Goal: Task Accomplishment & Management: Use online tool/utility

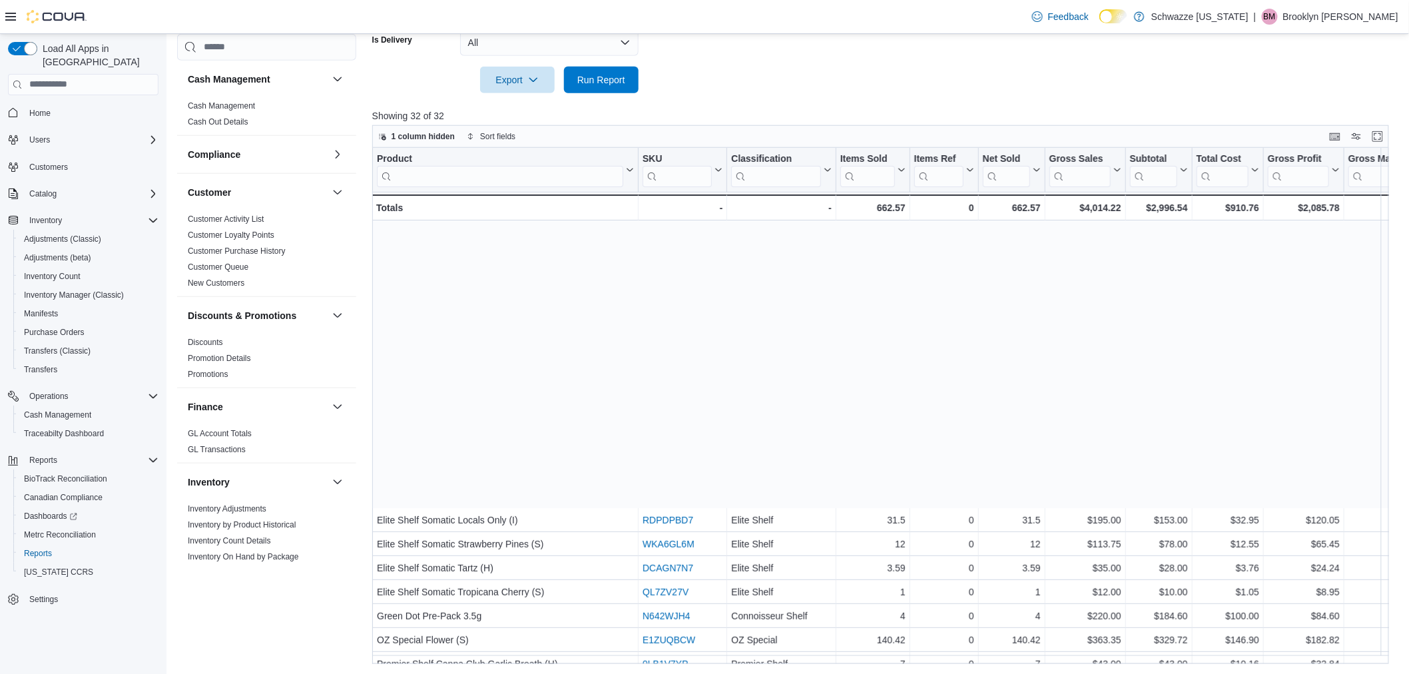
scroll to position [330, 0]
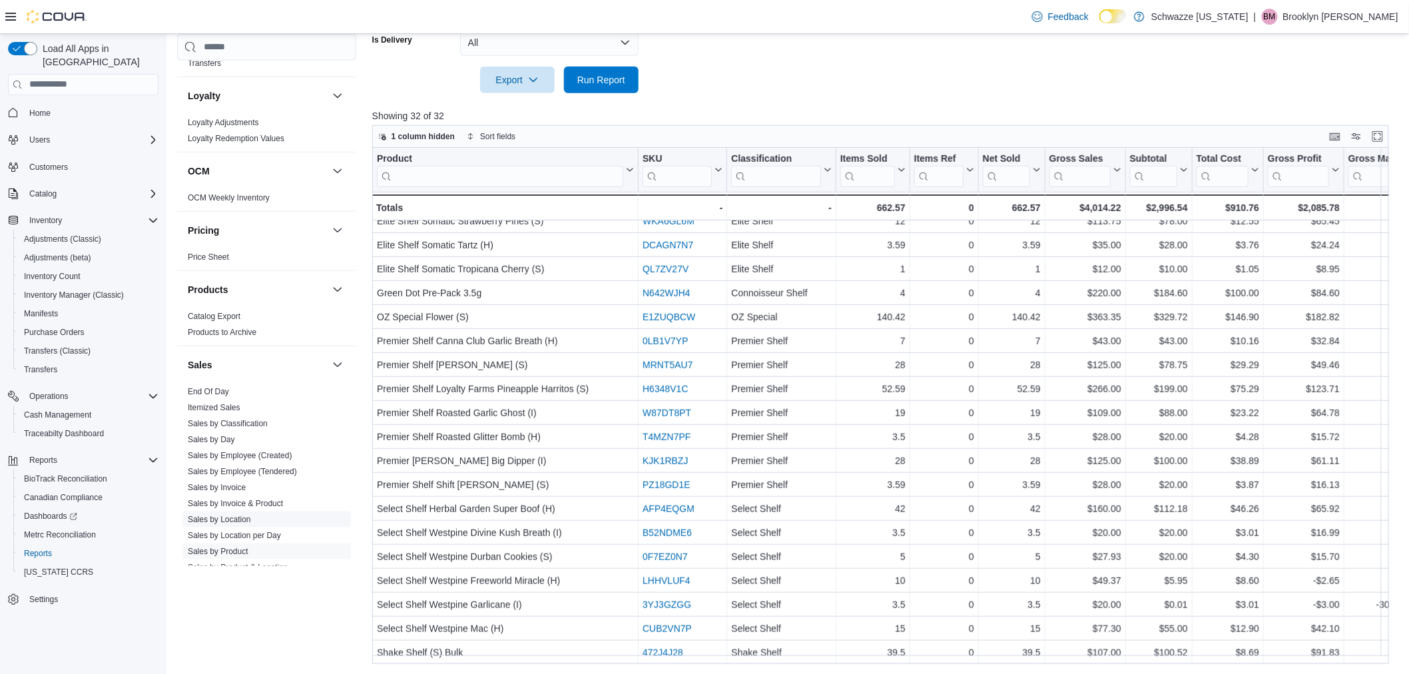
click at [224, 513] on span "Sales by Location" at bounding box center [219, 518] width 63 height 11
click at [224, 517] on link "Sales by Location" at bounding box center [219, 518] width 63 height 9
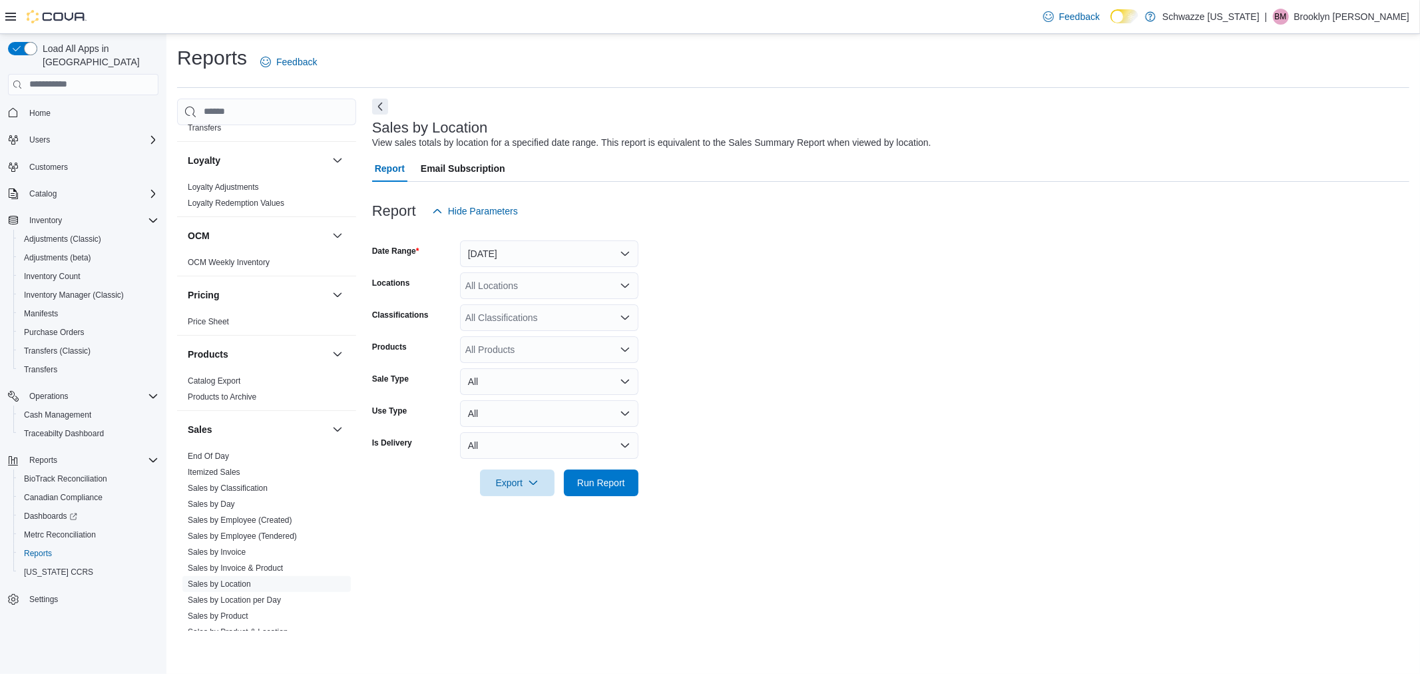
click at [541, 238] on div at bounding box center [890, 232] width 1037 height 16
click at [537, 256] on button "[DATE]" at bounding box center [549, 253] width 178 height 27
click at [498, 306] on span "[DATE]" at bounding box center [557, 307] width 152 height 16
click at [754, 294] on form "Date Range [DATE] Locations All Locations Classifications All Classifications P…" at bounding box center [890, 360] width 1037 height 272
click at [527, 289] on div "All Locations" at bounding box center [549, 285] width 178 height 27
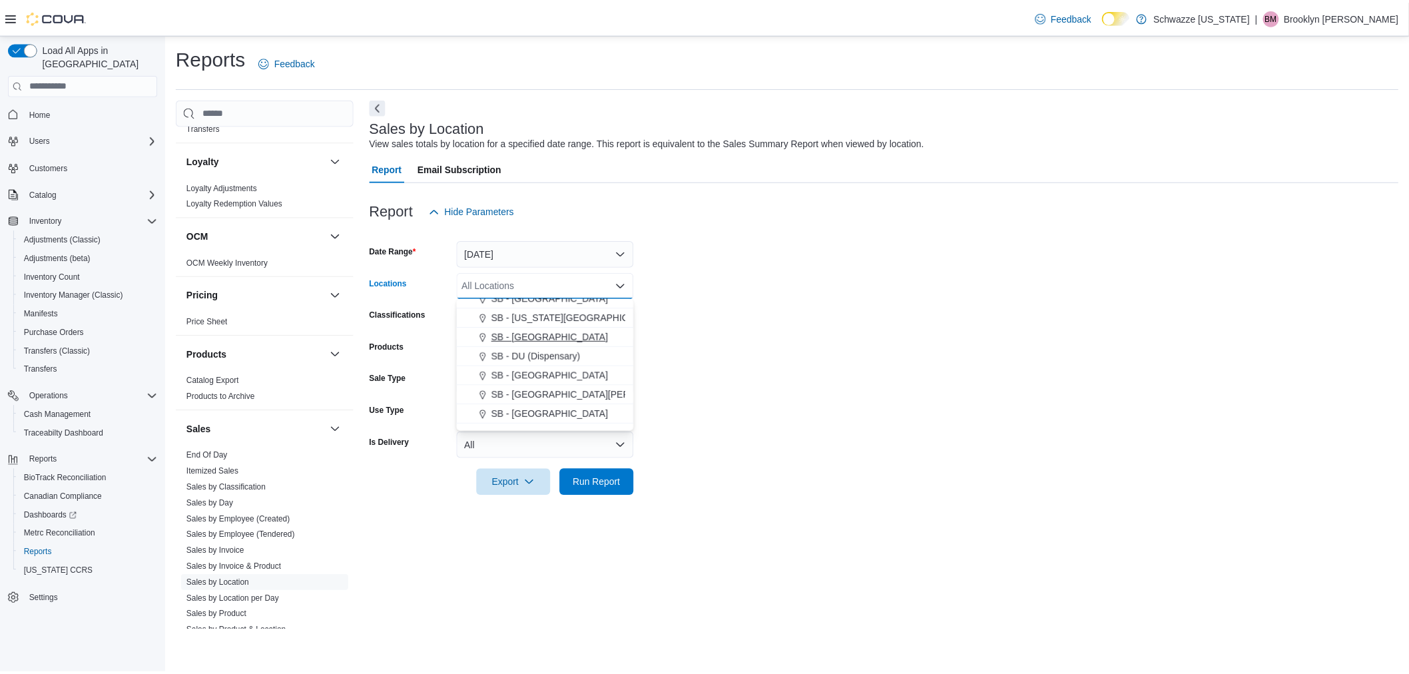
scroll to position [148, 0]
click at [535, 330] on span "SB - [GEOGRAPHIC_DATA]" at bounding box center [554, 333] width 118 height 13
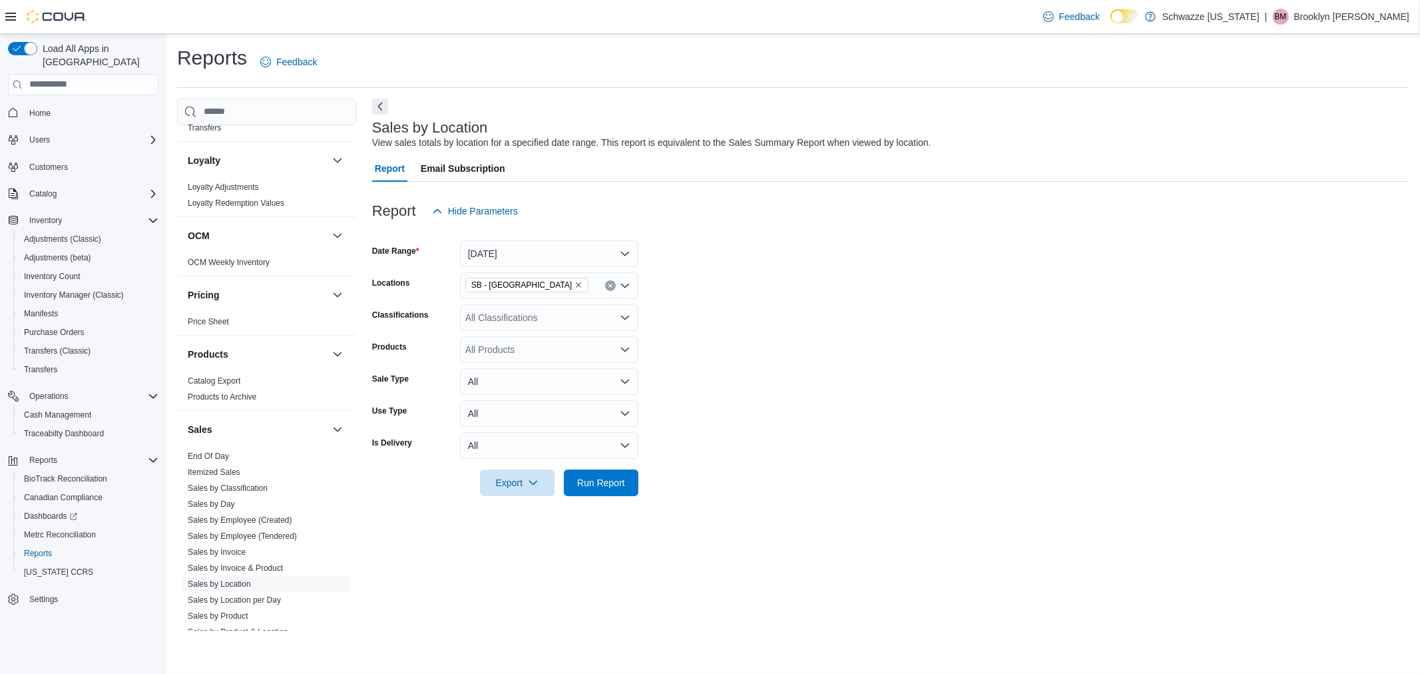
click at [876, 358] on form "Date Range [DATE] Locations SB - Belmar Classifications All Classifications Pro…" at bounding box center [890, 360] width 1037 height 272
click at [601, 491] on span "Run Report" at bounding box center [601, 482] width 59 height 27
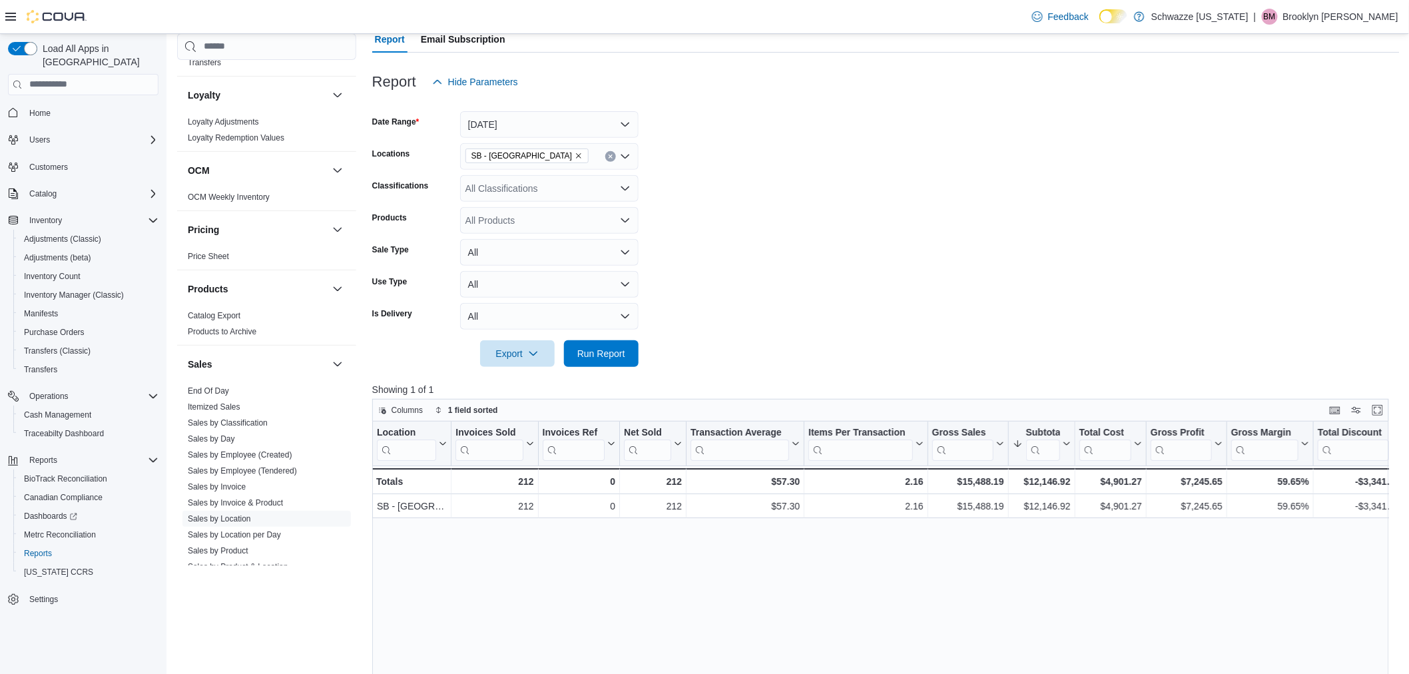
scroll to position [130, 0]
drag, startPoint x: 1361, startPoint y: 518, endPoint x: 1168, endPoint y: 656, distance: 237.7
click at [1330, 534] on div "Location Click to view column header actions Invoices Sold Click to view column…" at bounding box center [885, 679] width 1027 height 517
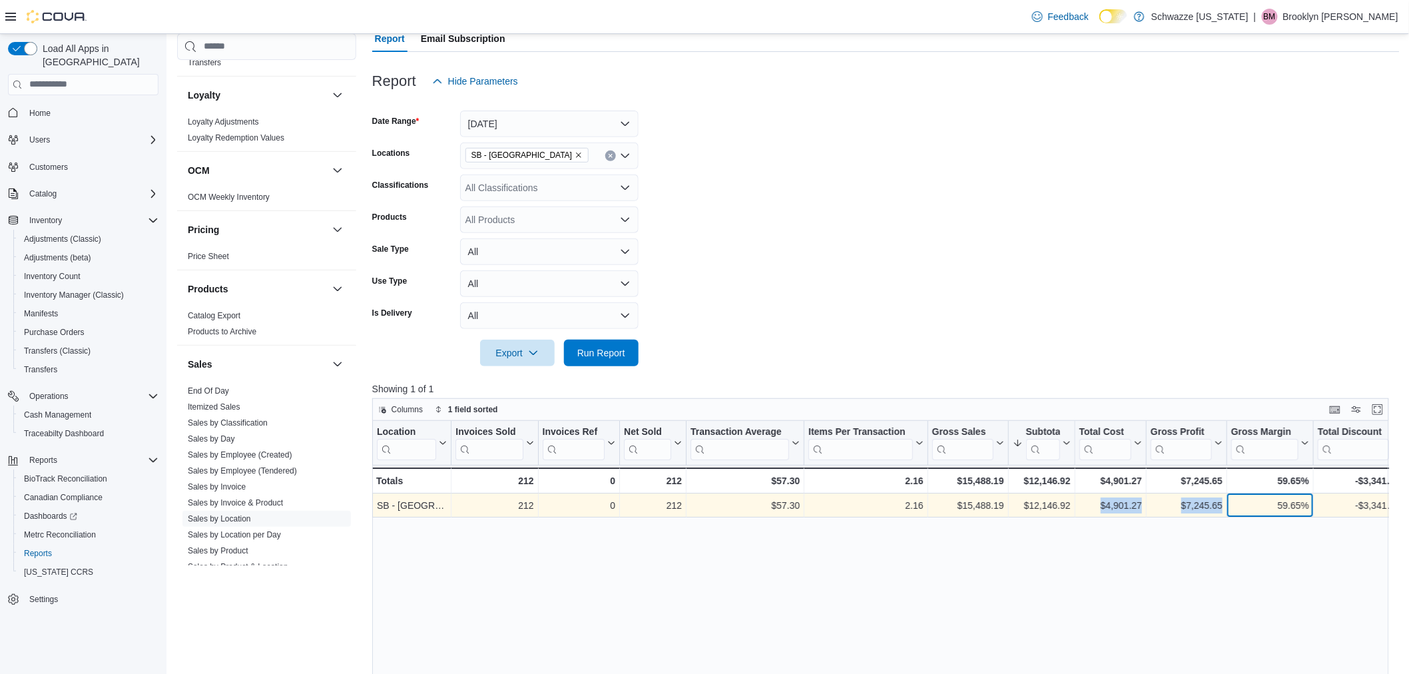
drag, startPoint x: 1256, startPoint y: 498, endPoint x: 1081, endPoint y: 513, distance: 175.7
click at [1081, 513] on div "SB - Belmar - Location, column 1, row 1 212 - Invoices Sold, column 2, row 1 0 …" at bounding box center [1176, 505] width 1608 height 24
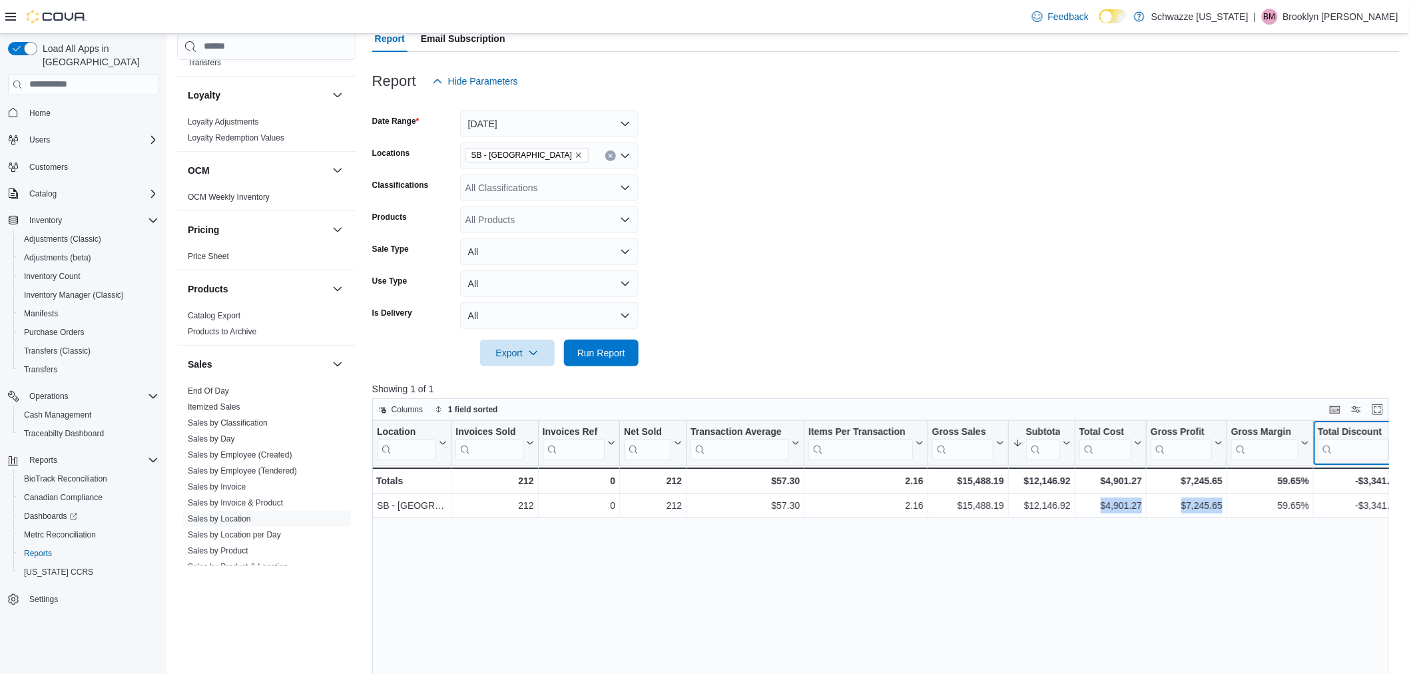
scroll to position [0, 4]
drag, startPoint x: 1393, startPoint y: 425, endPoint x: 1369, endPoint y: 429, distance: 23.8
click at [1369, 429] on button "Total Discount" at bounding box center [1354, 442] width 82 height 34
click at [1221, 564] on div "Location Click to view column header actions Invoices Sold Click to view column…" at bounding box center [885, 679] width 1027 height 517
click at [223, 516] on link "Sales by Location" at bounding box center [219, 518] width 63 height 9
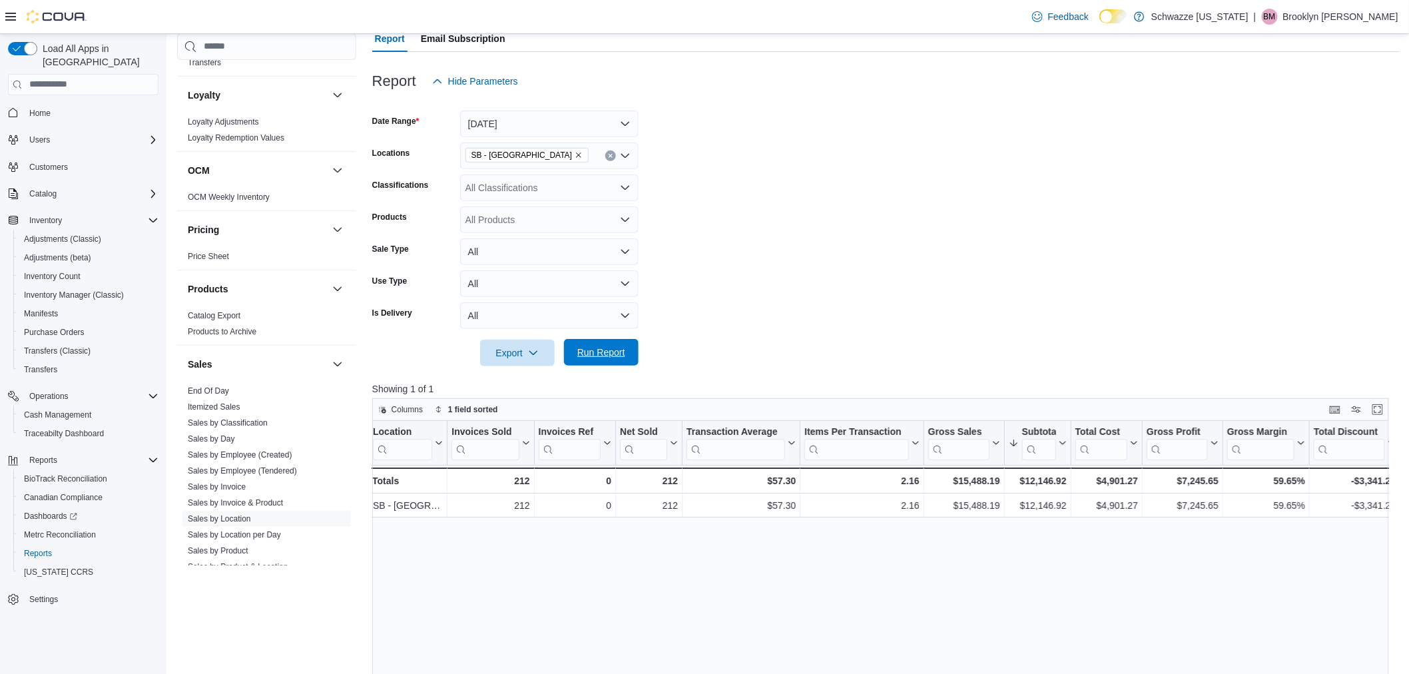
click at [590, 353] on span "Run Report" at bounding box center [601, 351] width 48 height 13
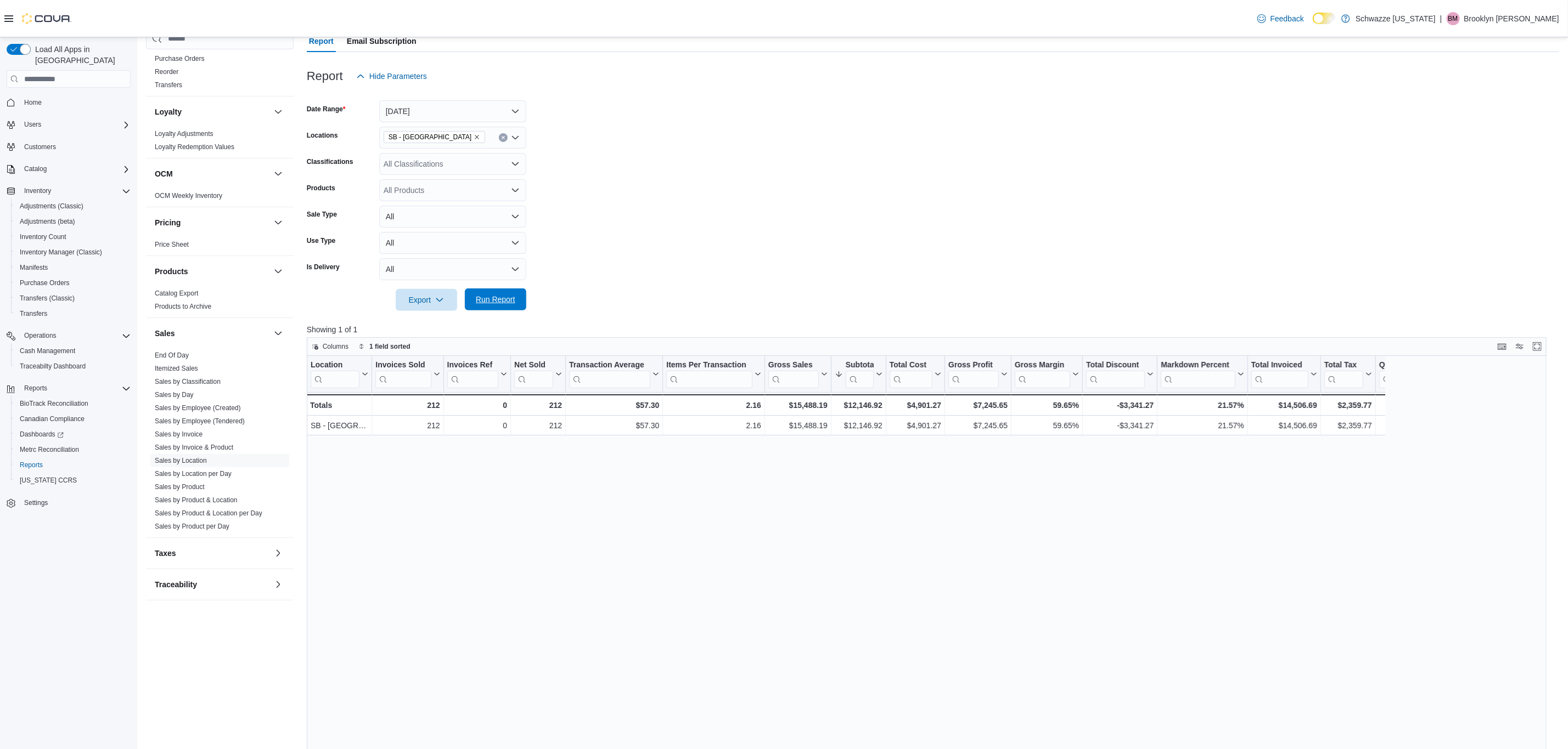
scroll to position [482, 0]
